Goal: Transaction & Acquisition: Purchase product/service

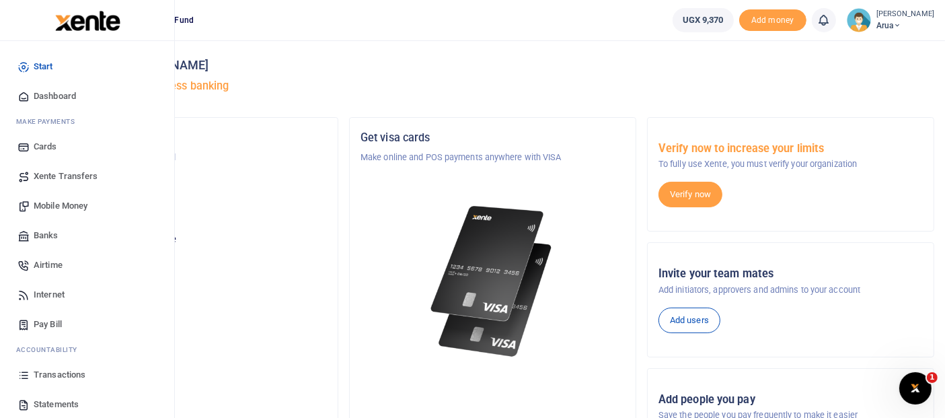
click at [54, 237] on span "Banks" at bounding box center [46, 235] width 25 height 13
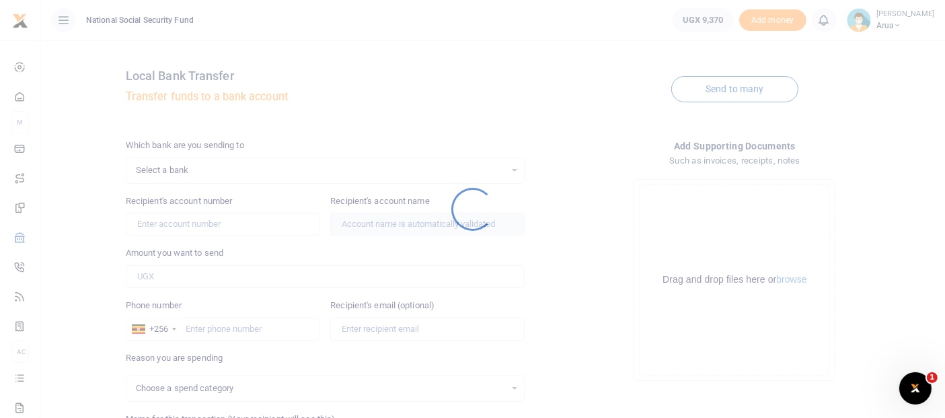
select select
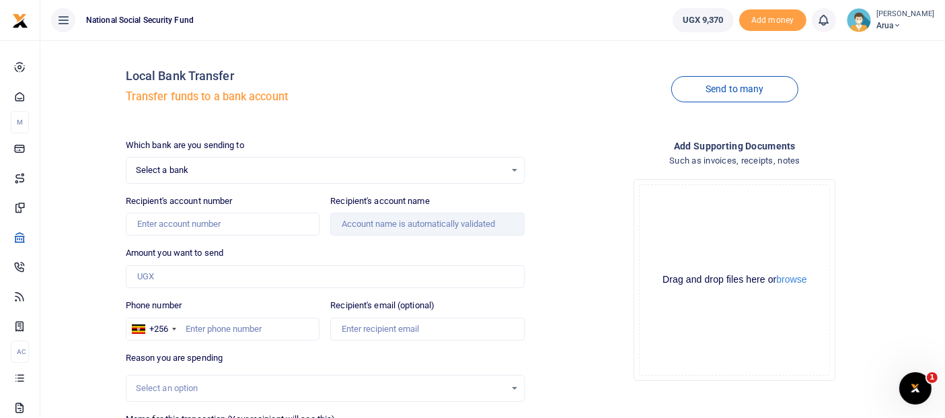
click at [190, 170] on span "Select a bank" at bounding box center [320, 169] width 369 height 13
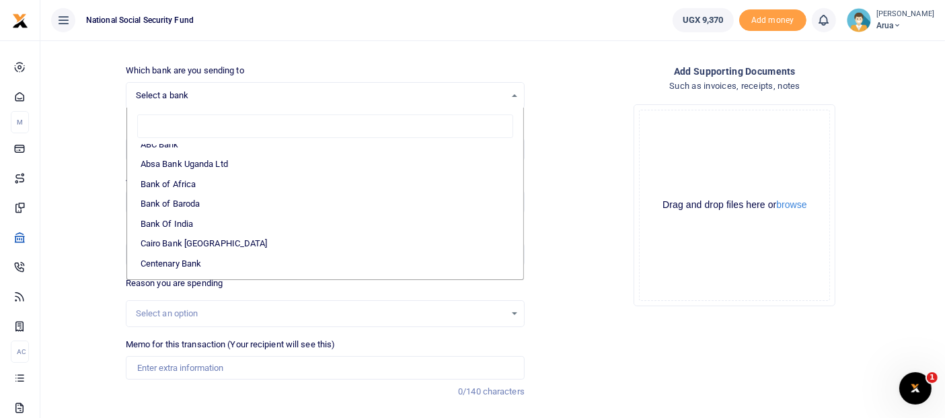
scroll to position [27, 0]
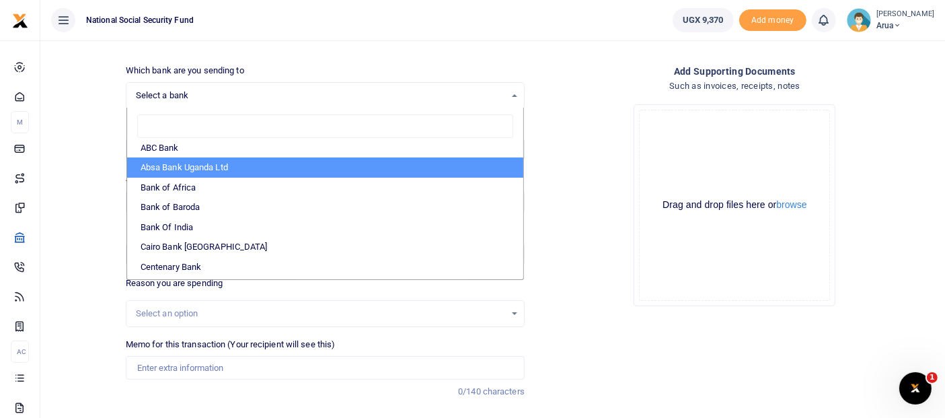
click at [198, 172] on li "Absa Bank Uganda Ltd" at bounding box center [325, 167] width 396 height 20
select select "ABSA"
